Goal: Task Accomplishment & Management: Manage account settings

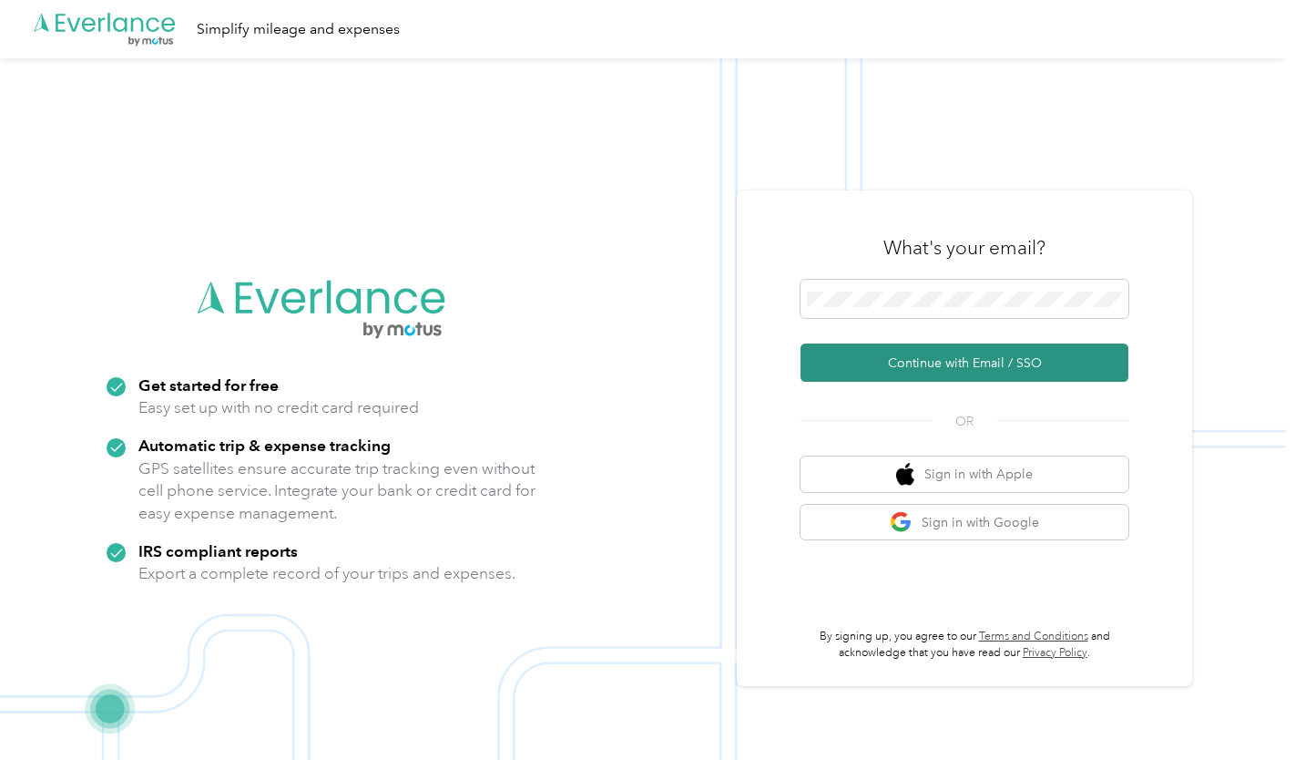
click at [905, 361] on button "Continue with Email / SSO" at bounding box center [965, 362] width 328 height 38
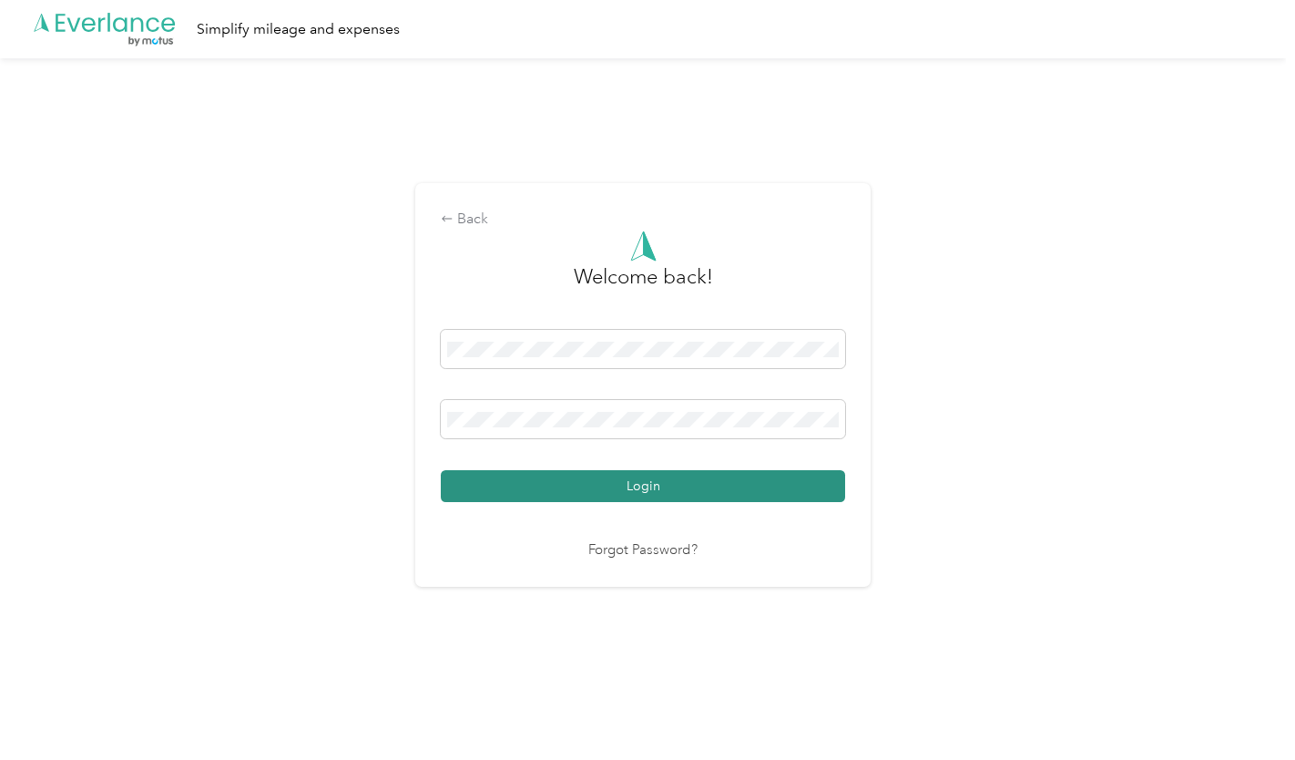
click at [584, 486] on button "Login" at bounding box center [643, 486] width 404 height 32
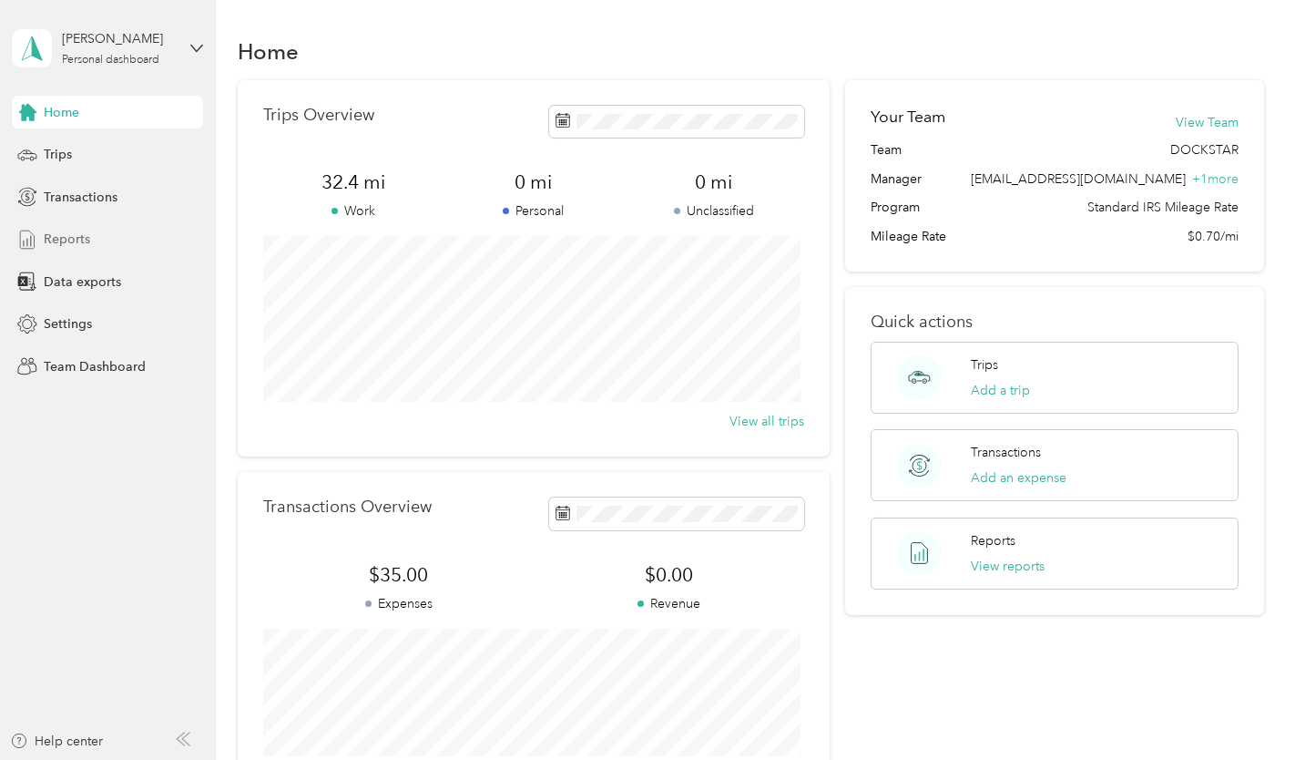
click at [70, 234] on span "Reports" at bounding box center [67, 239] width 46 height 19
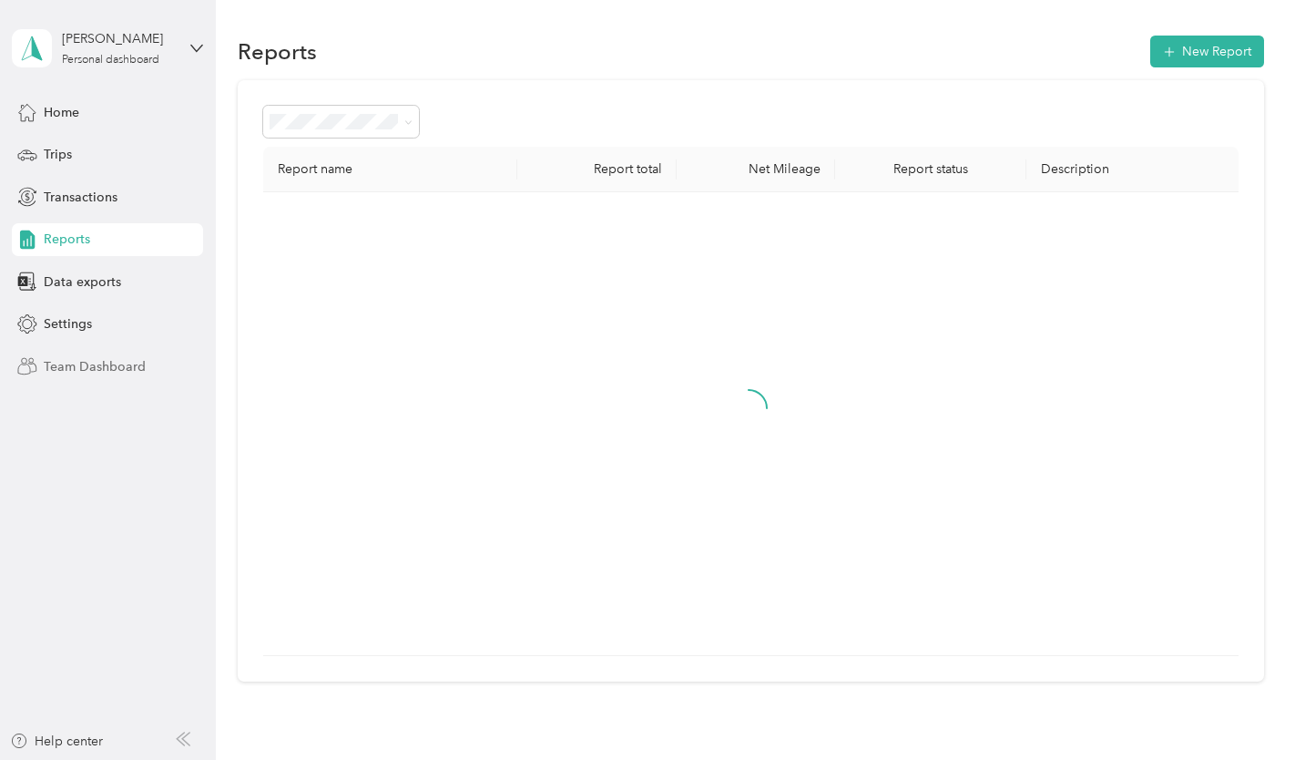
click at [97, 368] on span "Team Dashboard" at bounding box center [95, 366] width 102 height 19
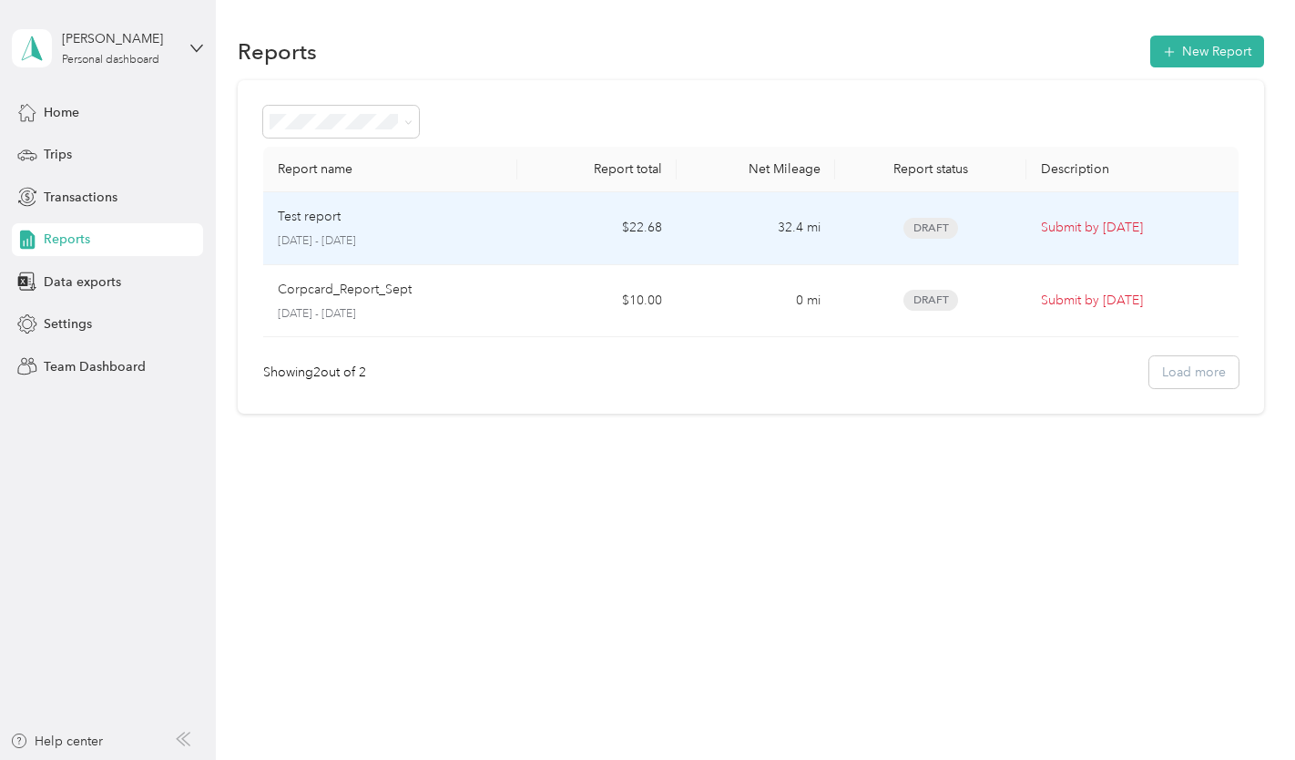
click at [1076, 231] on p "Submit by [DATE]" at bounding box center [1132, 228] width 183 height 20
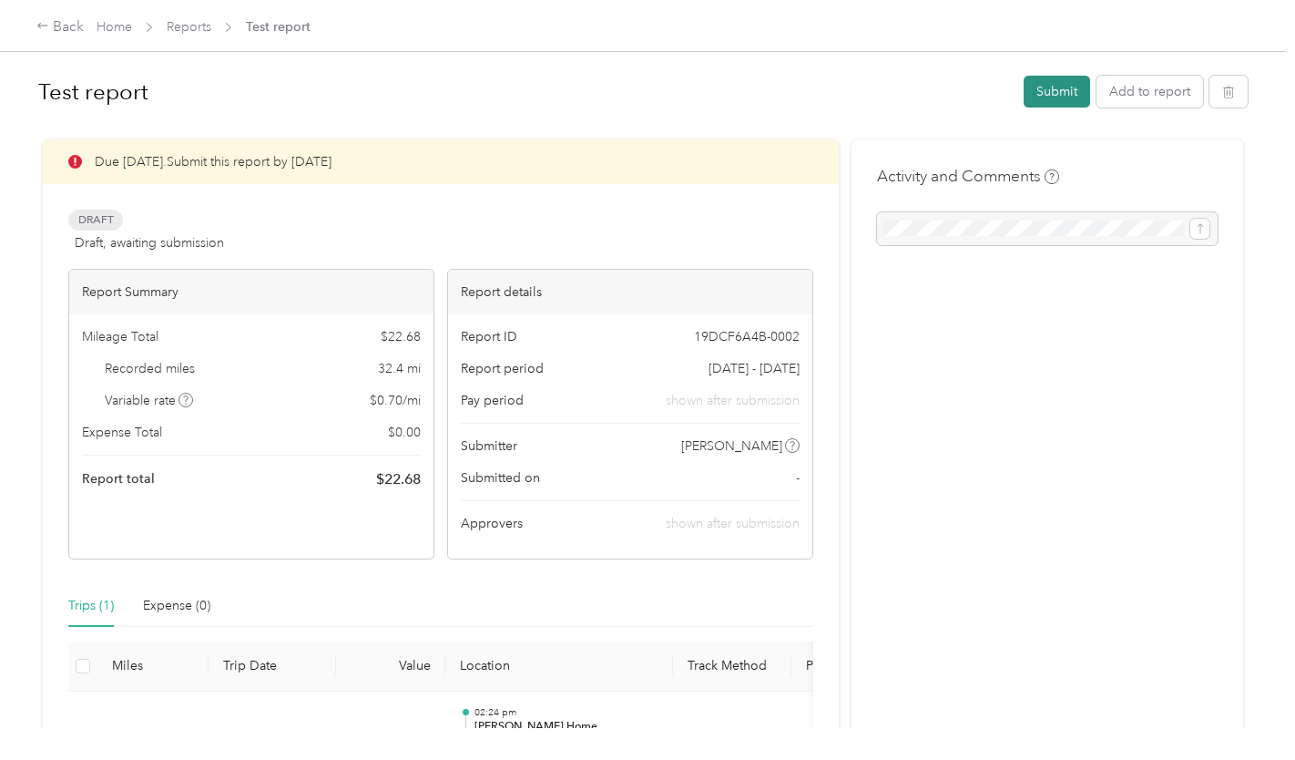
click at [1048, 87] on button "Submit" at bounding box center [1057, 92] width 66 height 32
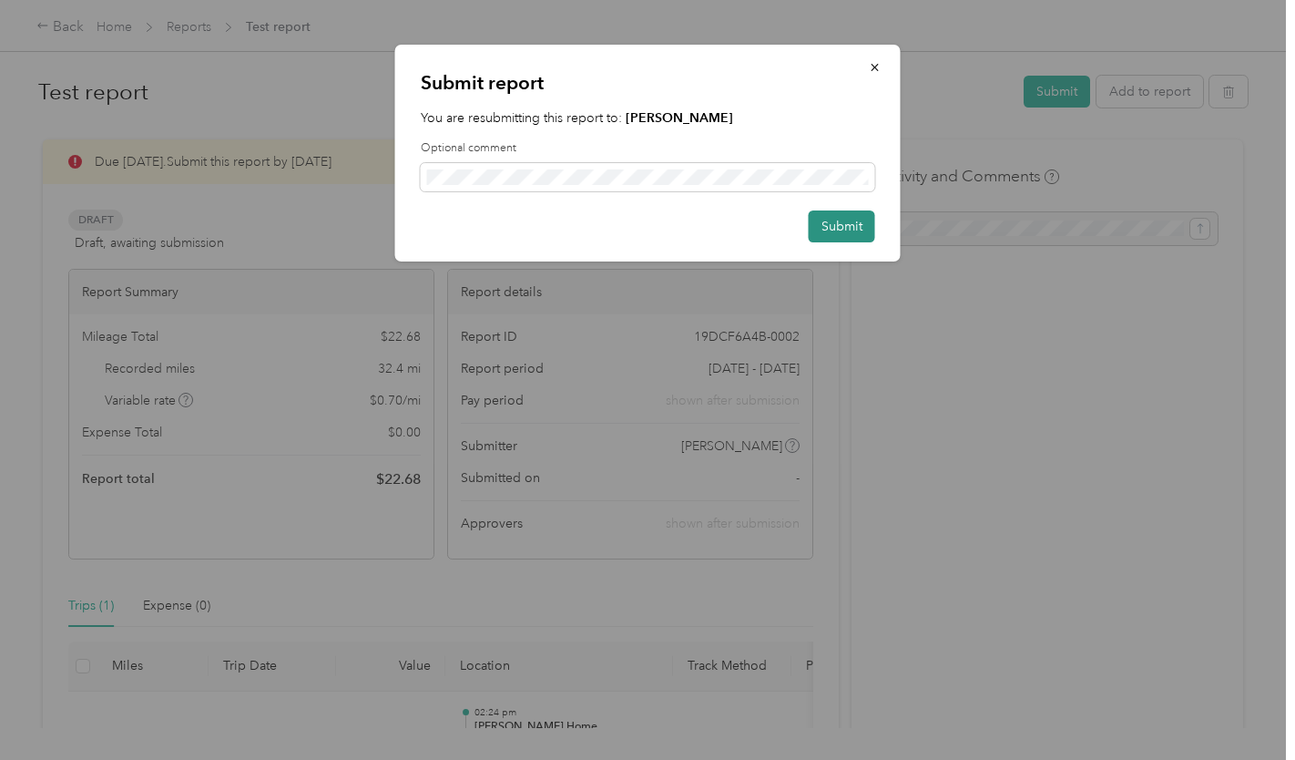
click at [852, 239] on button "Submit" at bounding box center [842, 226] width 66 height 32
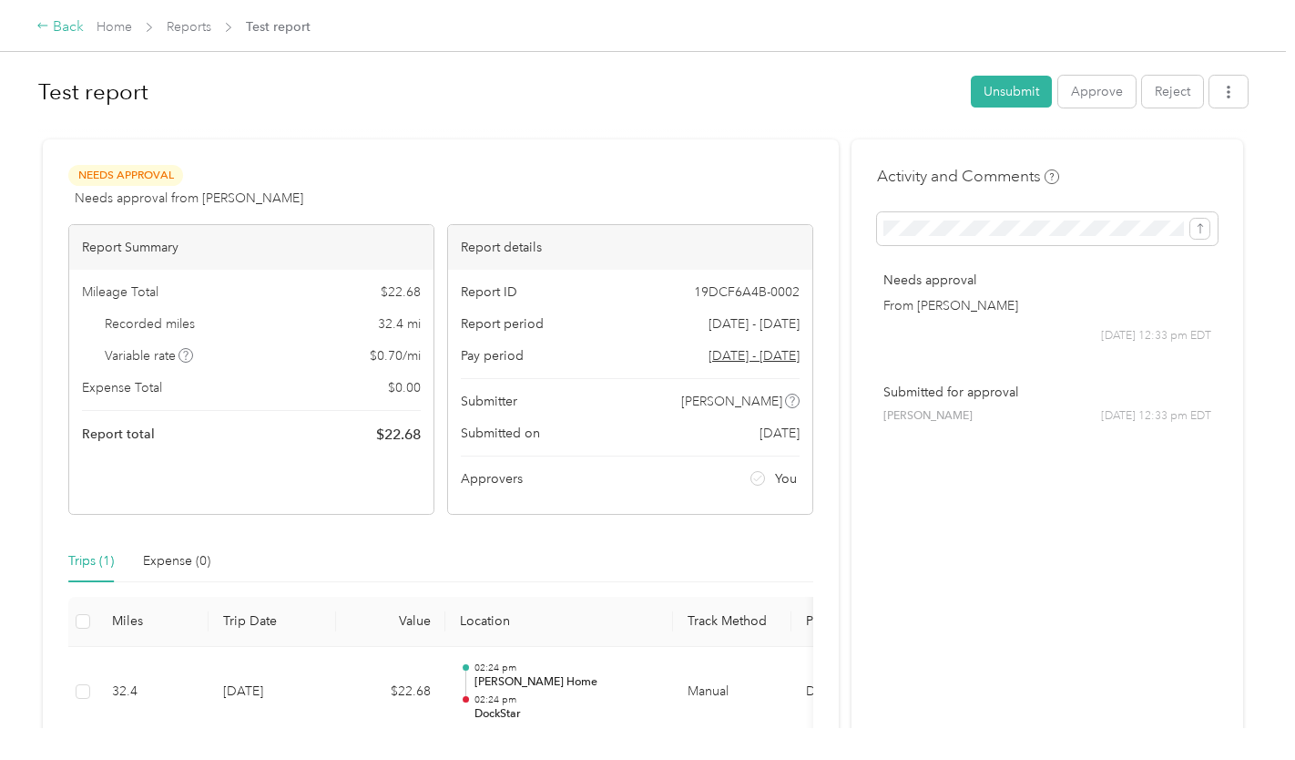
click at [66, 25] on div "Back" at bounding box center [59, 27] width 47 height 22
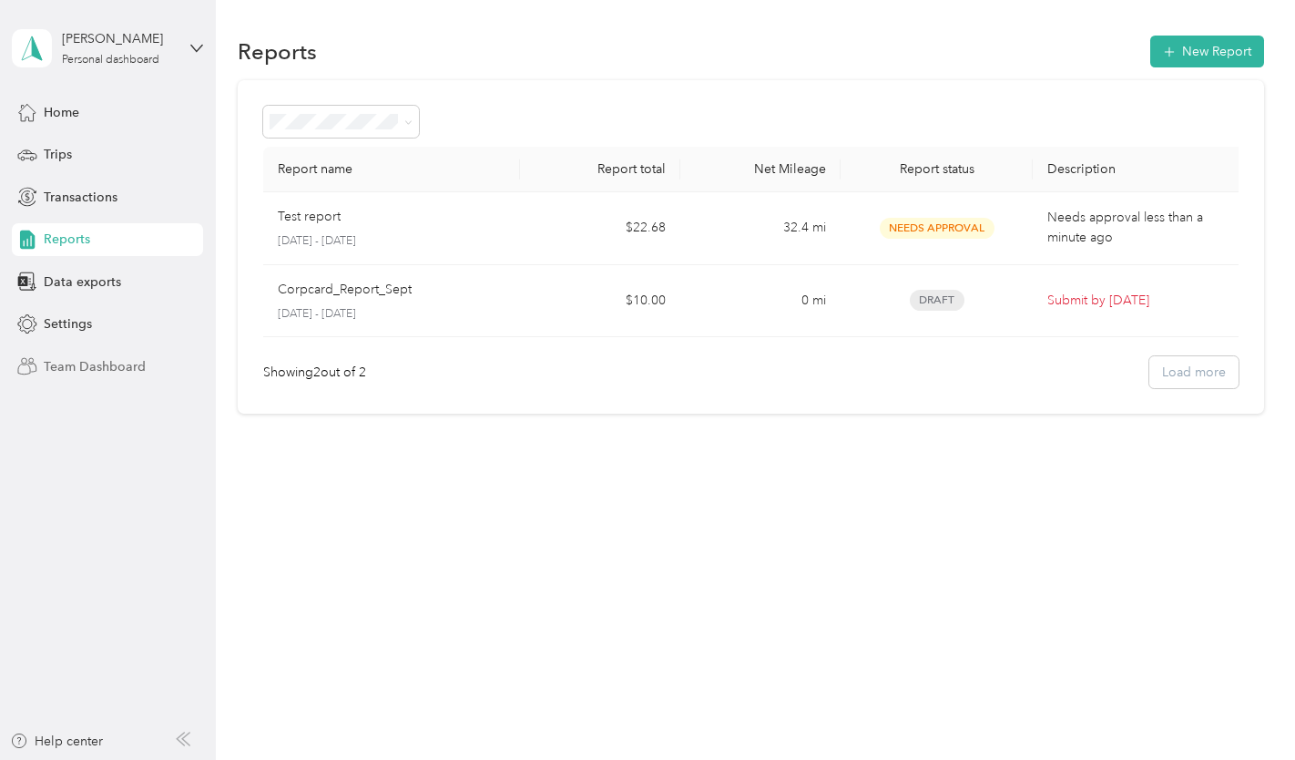
click at [96, 368] on span "Team Dashboard" at bounding box center [95, 366] width 102 height 19
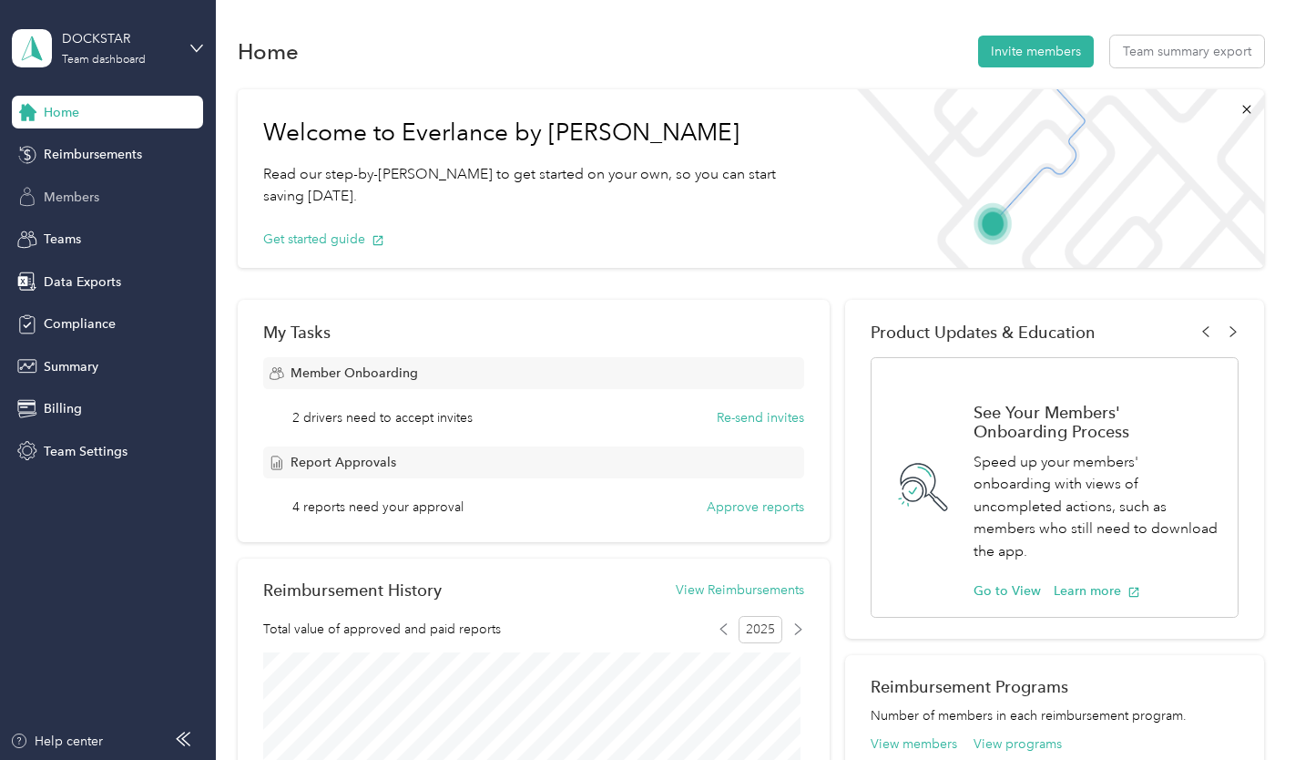
click at [92, 199] on span "Members" at bounding box center [72, 197] width 56 height 19
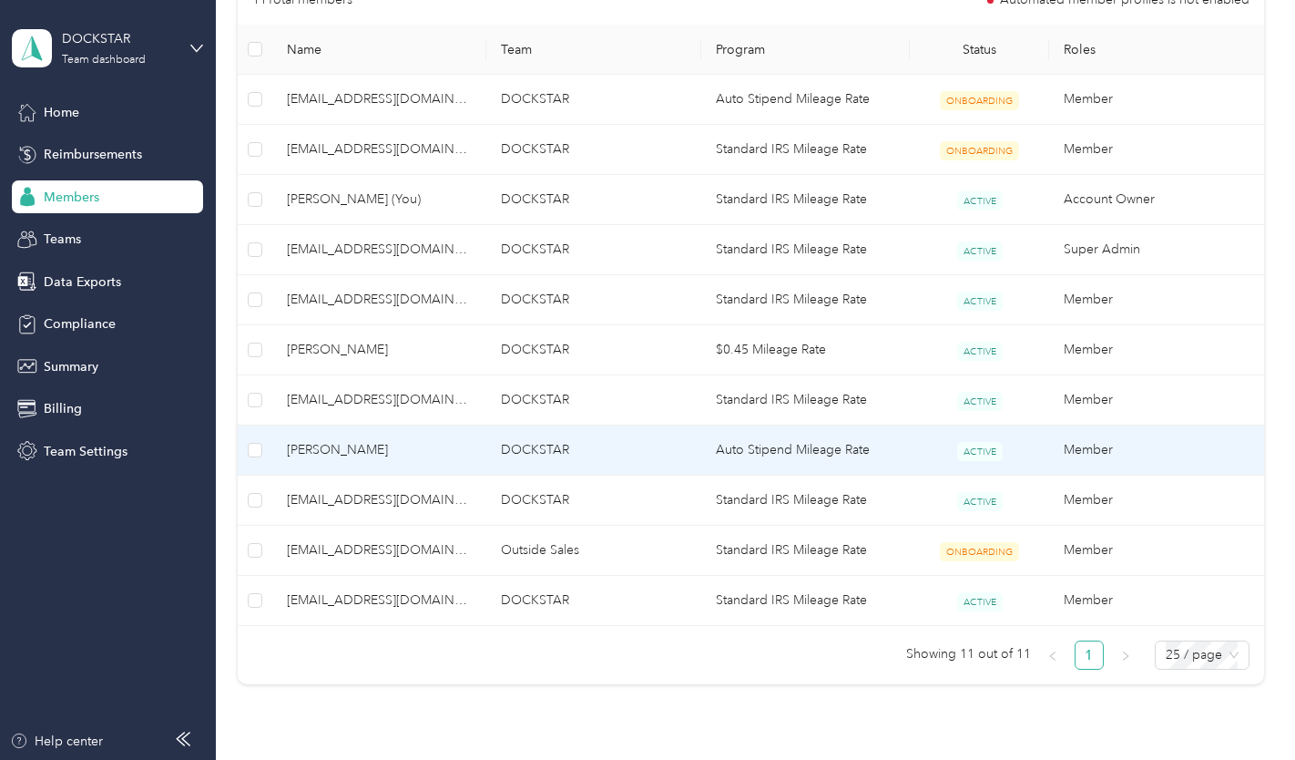
scroll to position [479, 0]
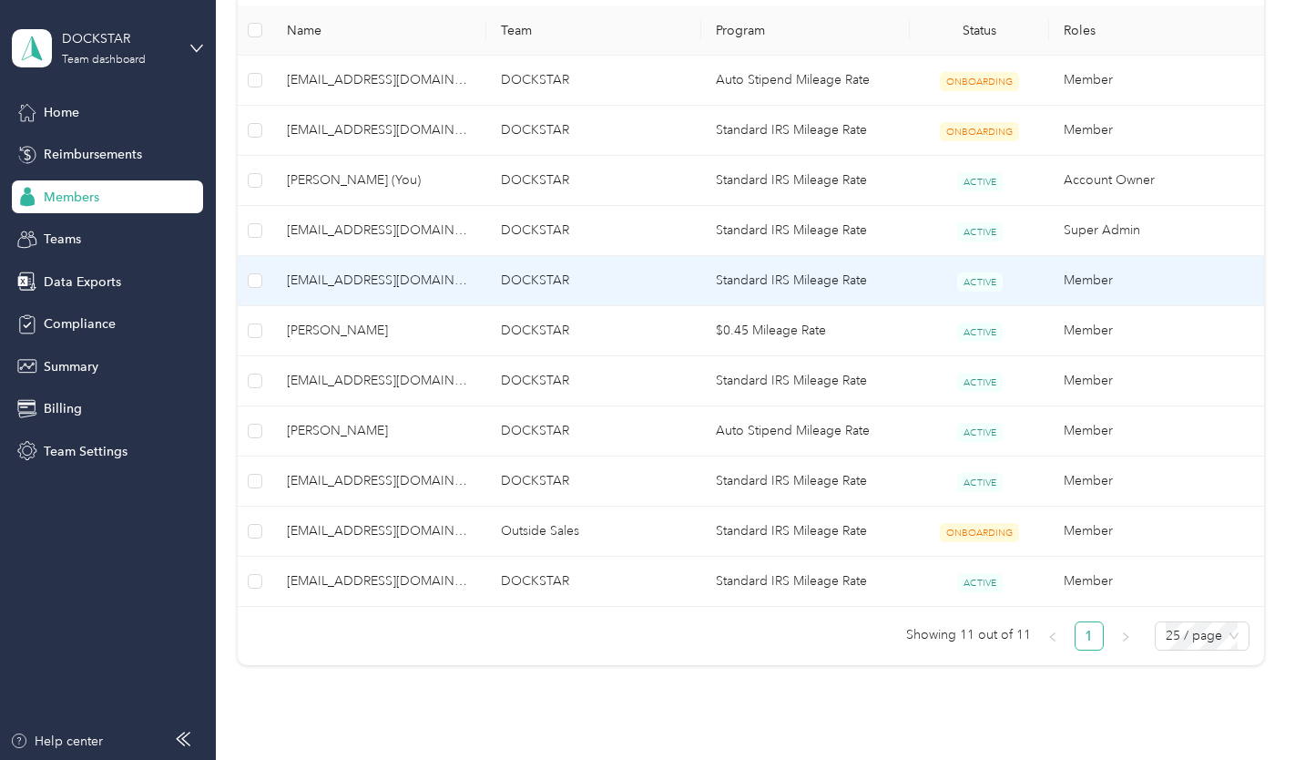
click at [420, 291] on td "[EMAIL_ADDRESS][DOMAIN_NAME]" at bounding box center [379, 281] width 214 height 50
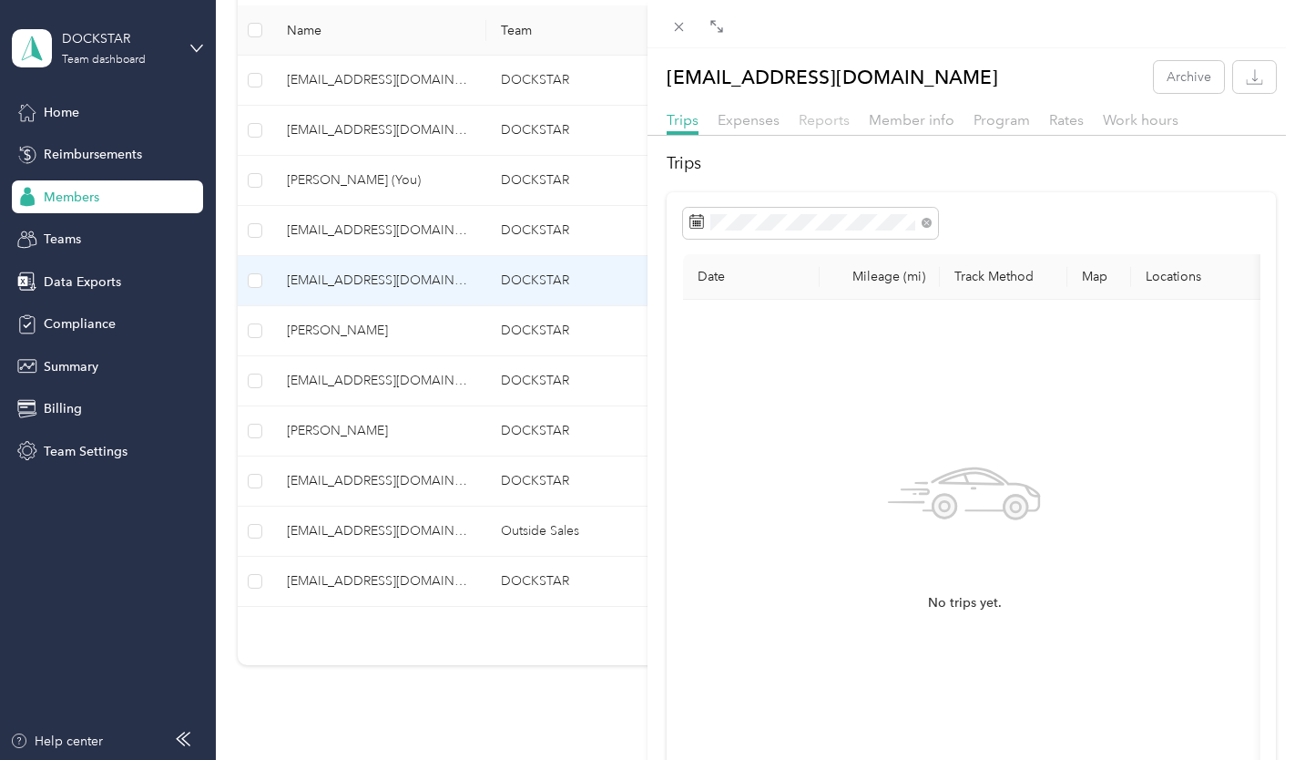
click at [820, 120] on span "Reports" at bounding box center [824, 119] width 51 height 17
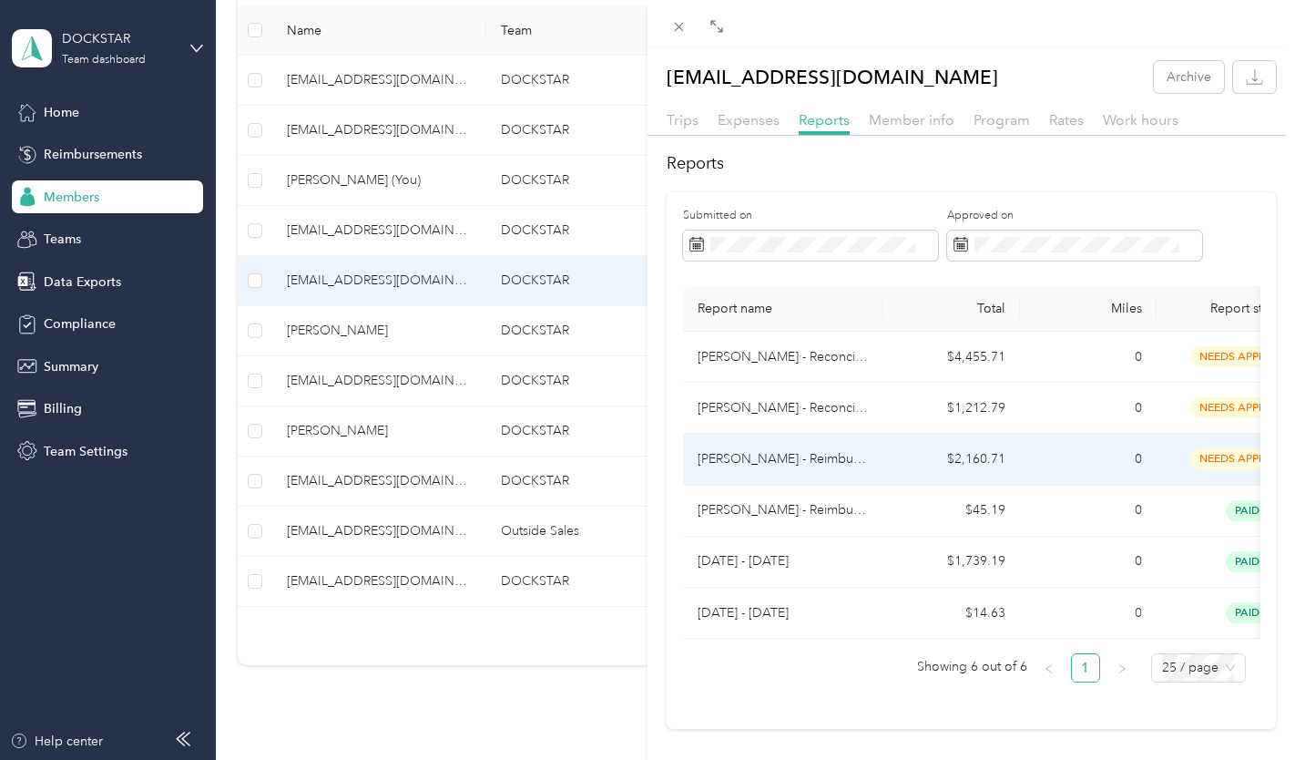
click at [890, 459] on td "$2,160.71" at bounding box center [951, 459] width 137 height 51
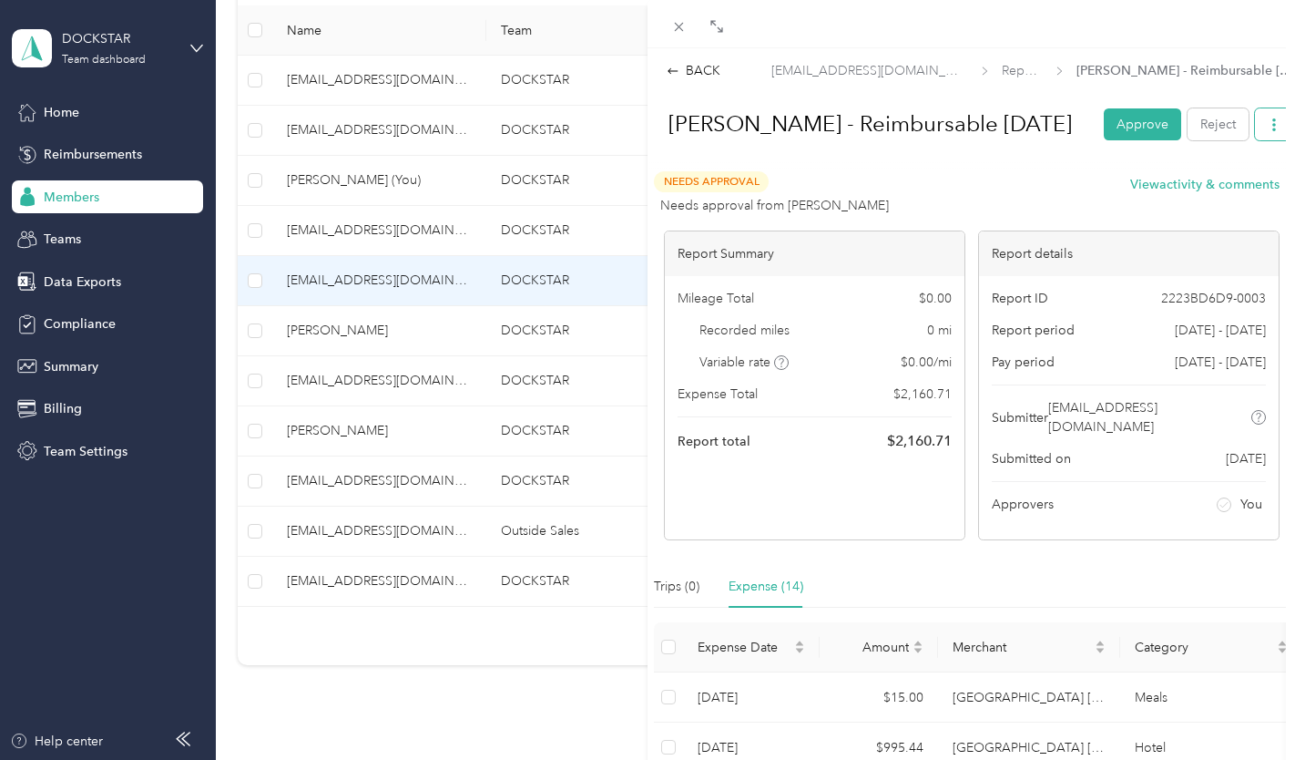
click at [1268, 123] on icon "button" at bounding box center [1274, 124] width 13 height 13
click at [689, 73] on div "BACK" at bounding box center [694, 70] width 54 height 19
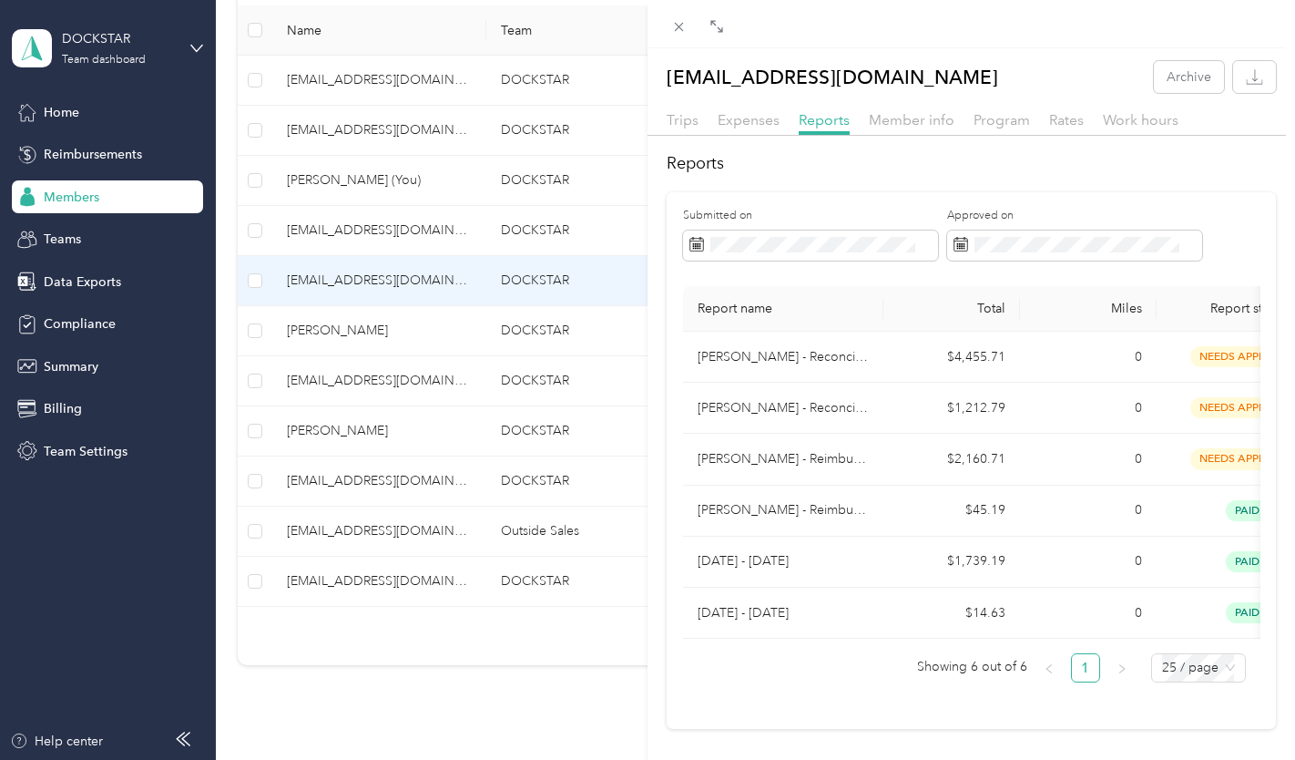
click at [382, 341] on div "[EMAIL_ADDRESS][DOMAIN_NAME] Archive Trips Expenses Reports Member info Program…" at bounding box center [647, 380] width 1295 height 760
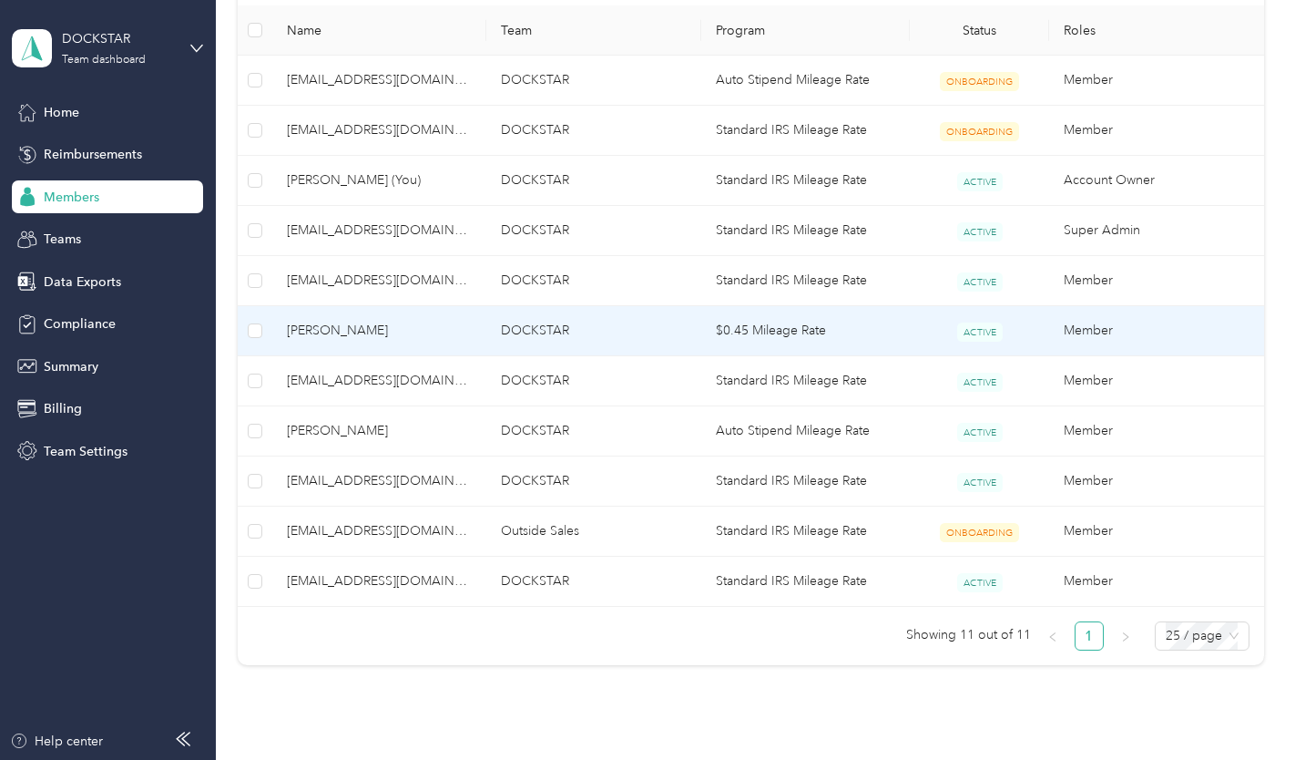
click at [336, 328] on span "[PERSON_NAME]" at bounding box center [379, 331] width 185 height 20
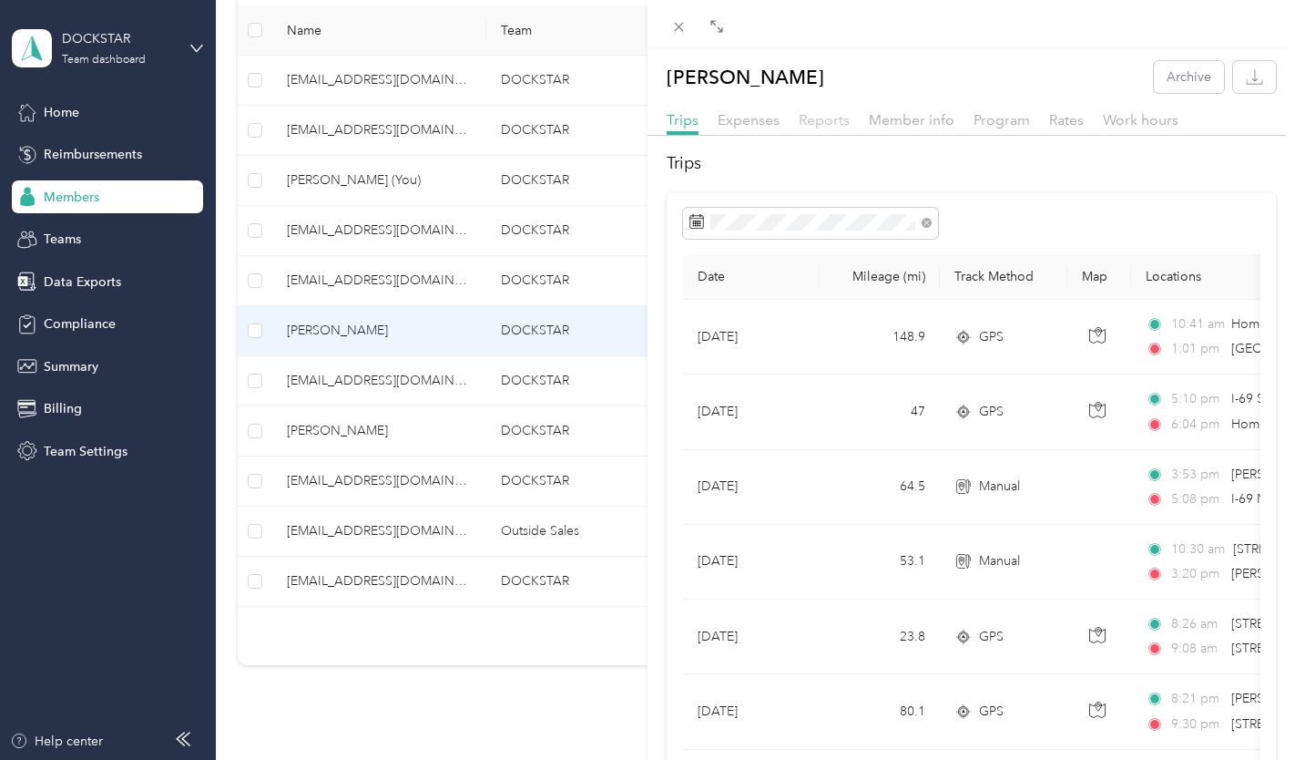
click at [820, 123] on span "Reports" at bounding box center [824, 119] width 51 height 17
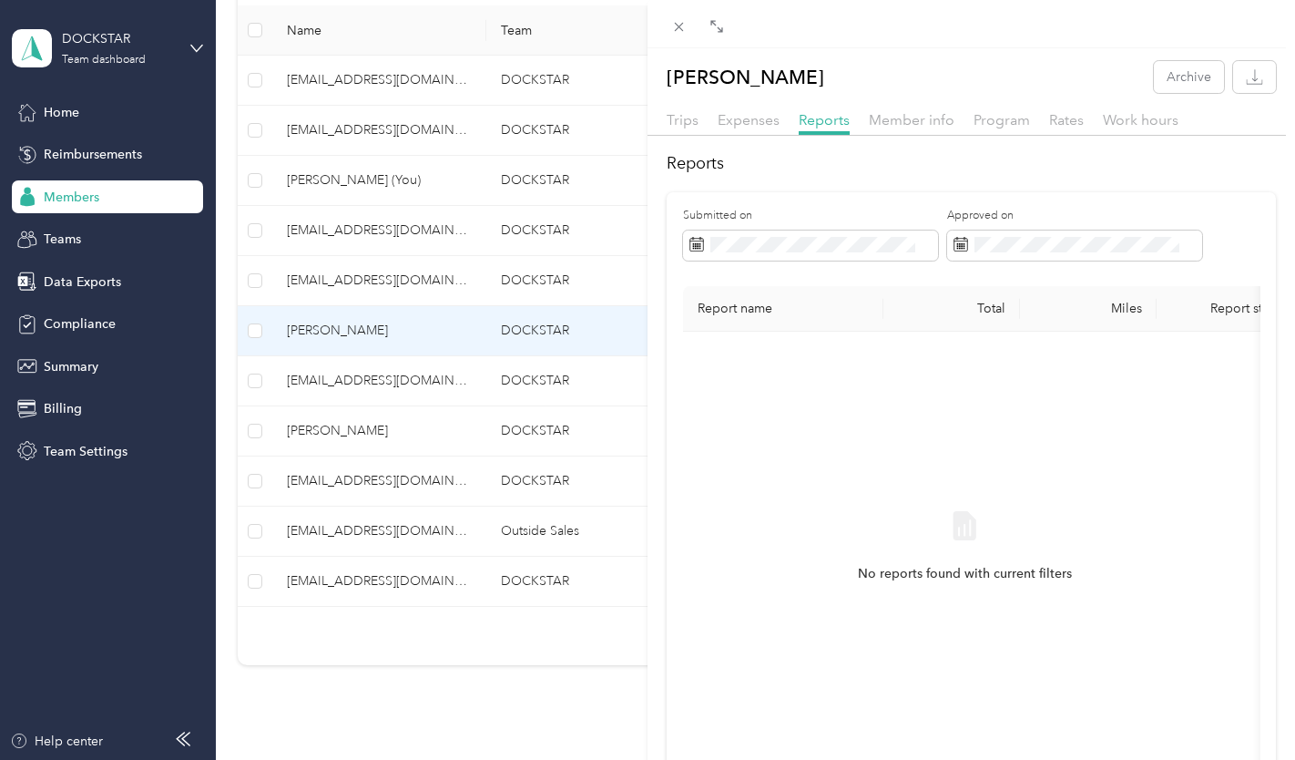
click at [348, 434] on div "[PERSON_NAME] Archive Trips Expenses Reports Member info Program Rates Work hou…" at bounding box center [647, 380] width 1295 height 760
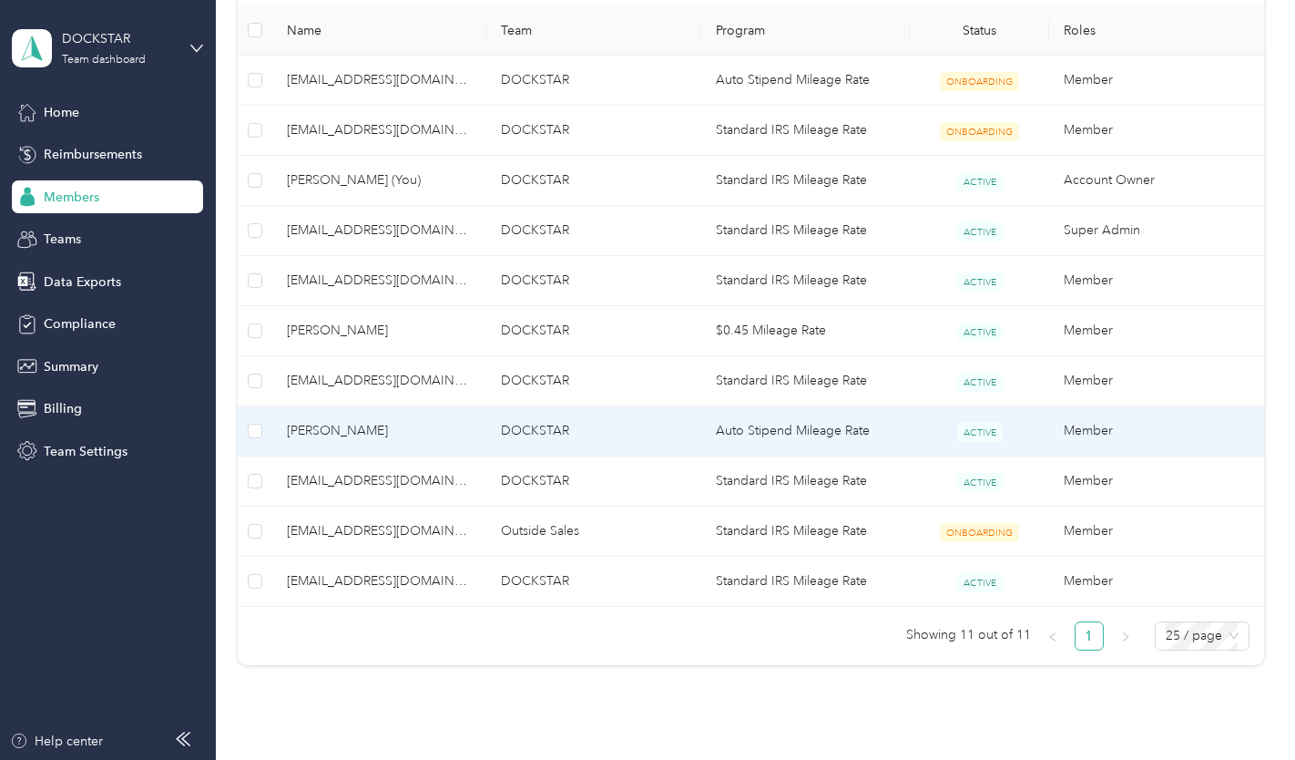
click at [348, 434] on span "[PERSON_NAME]" at bounding box center [379, 431] width 185 height 20
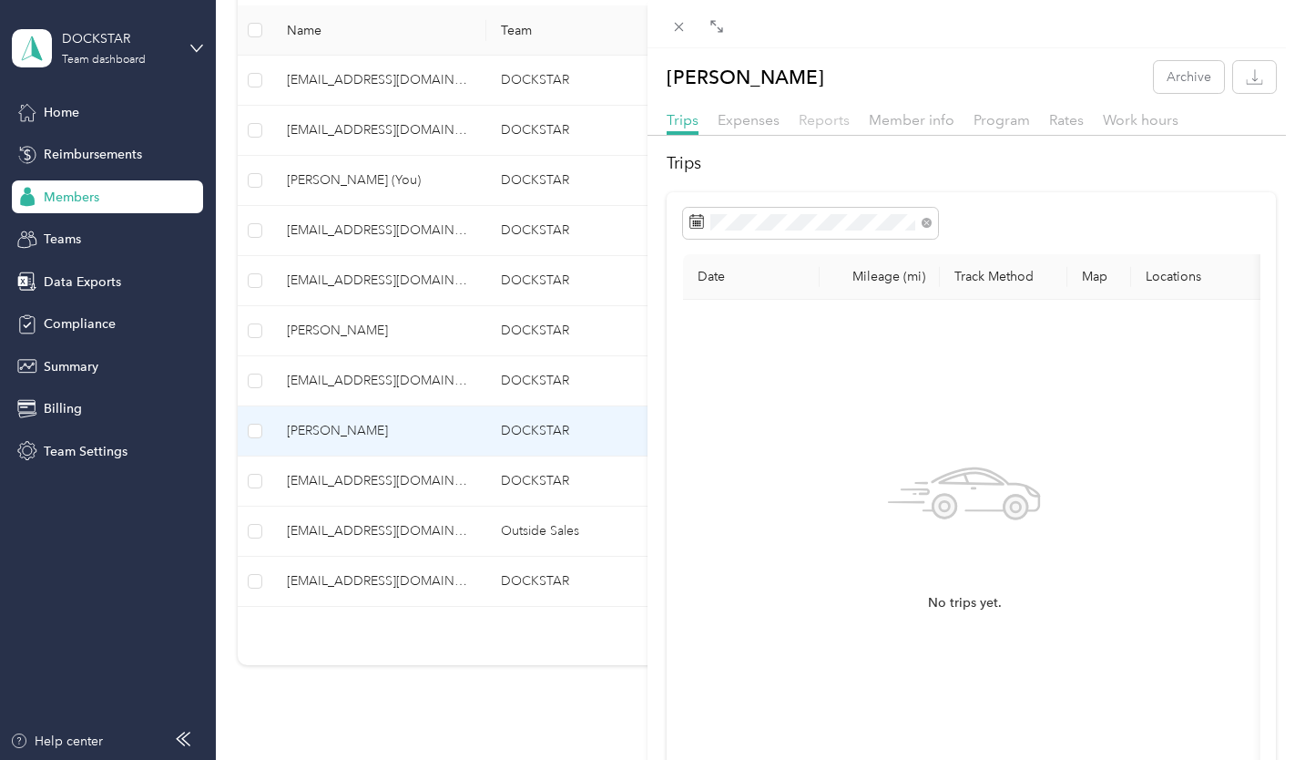
click at [822, 121] on span "Reports" at bounding box center [824, 119] width 51 height 17
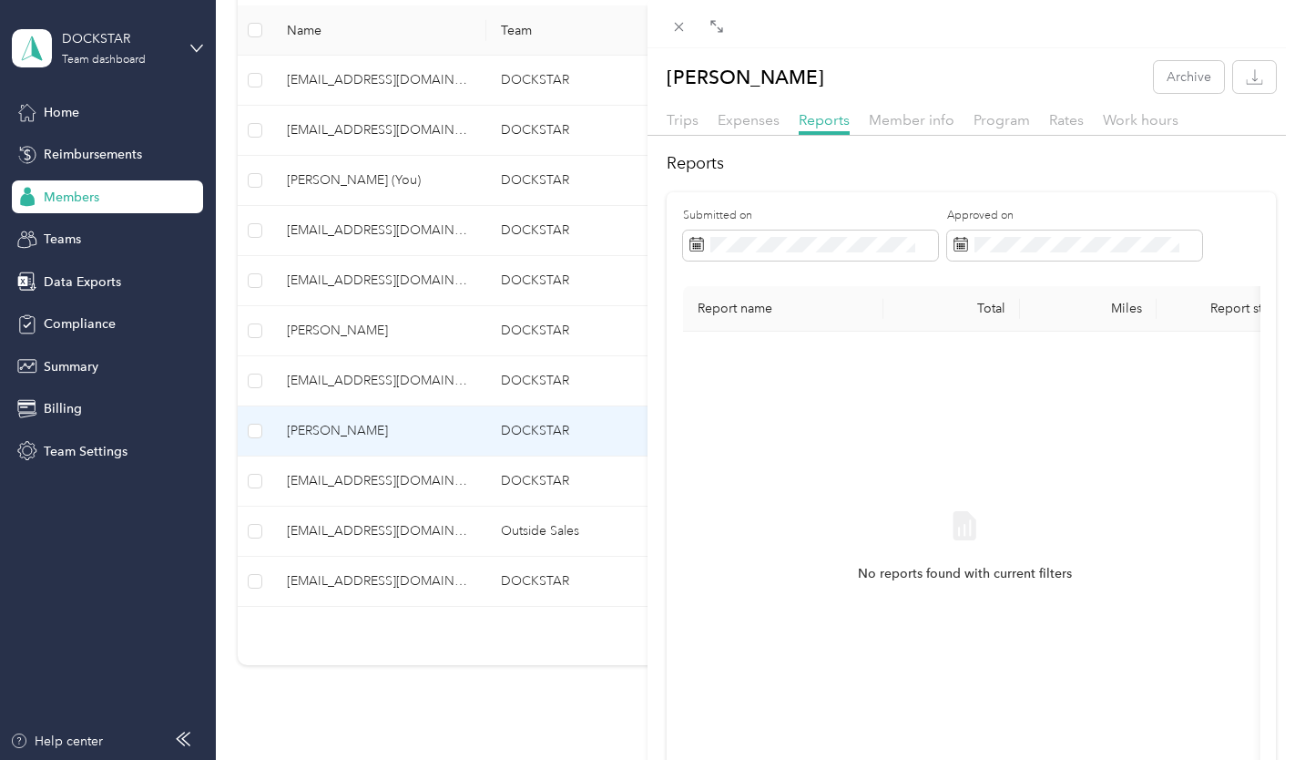
click at [416, 282] on div "[PERSON_NAME] Archive Trips Expenses Reports Member info Program Rates Work hou…" at bounding box center [647, 380] width 1295 height 760
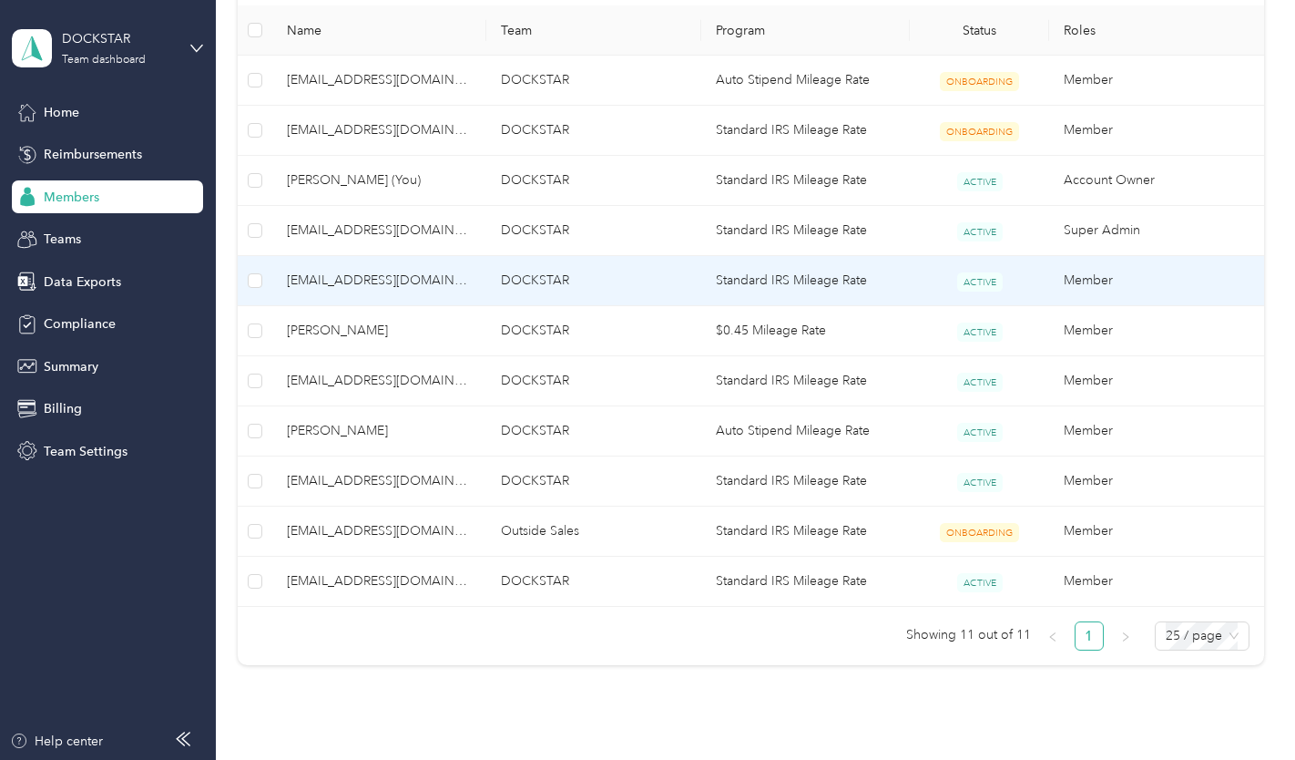
click at [416, 282] on span "[EMAIL_ADDRESS][DOMAIN_NAME]" at bounding box center [379, 280] width 185 height 20
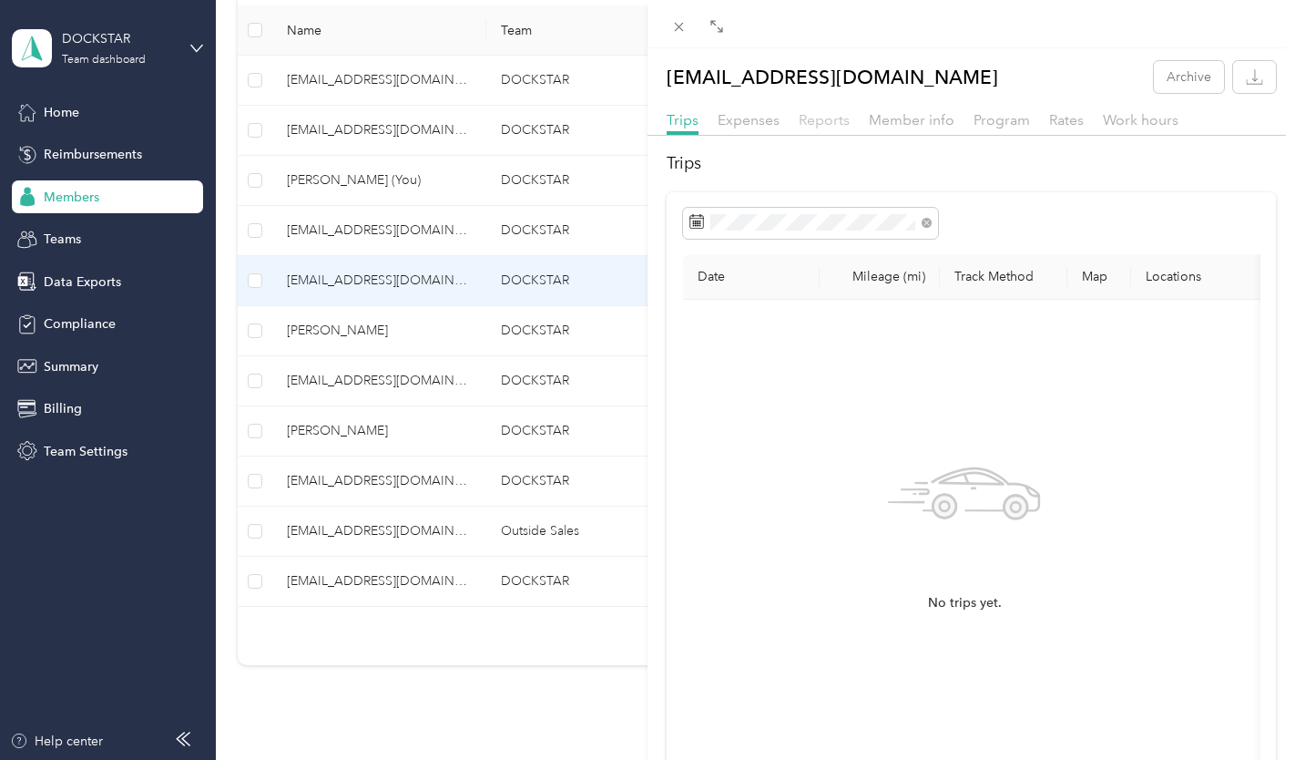
click at [823, 120] on span "Reports" at bounding box center [824, 119] width 51 height 17
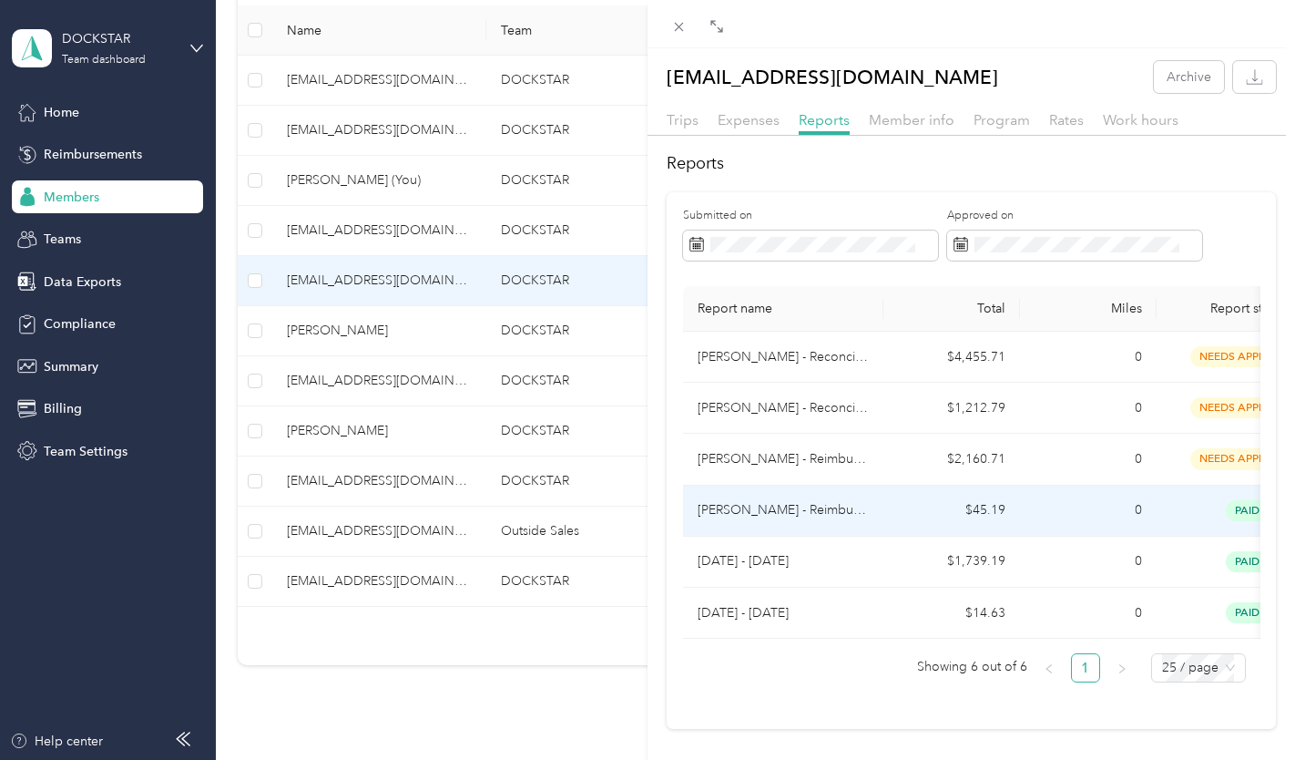
scroll to position [1, 0]
